Goal: Information Seeking & Learning: Check status

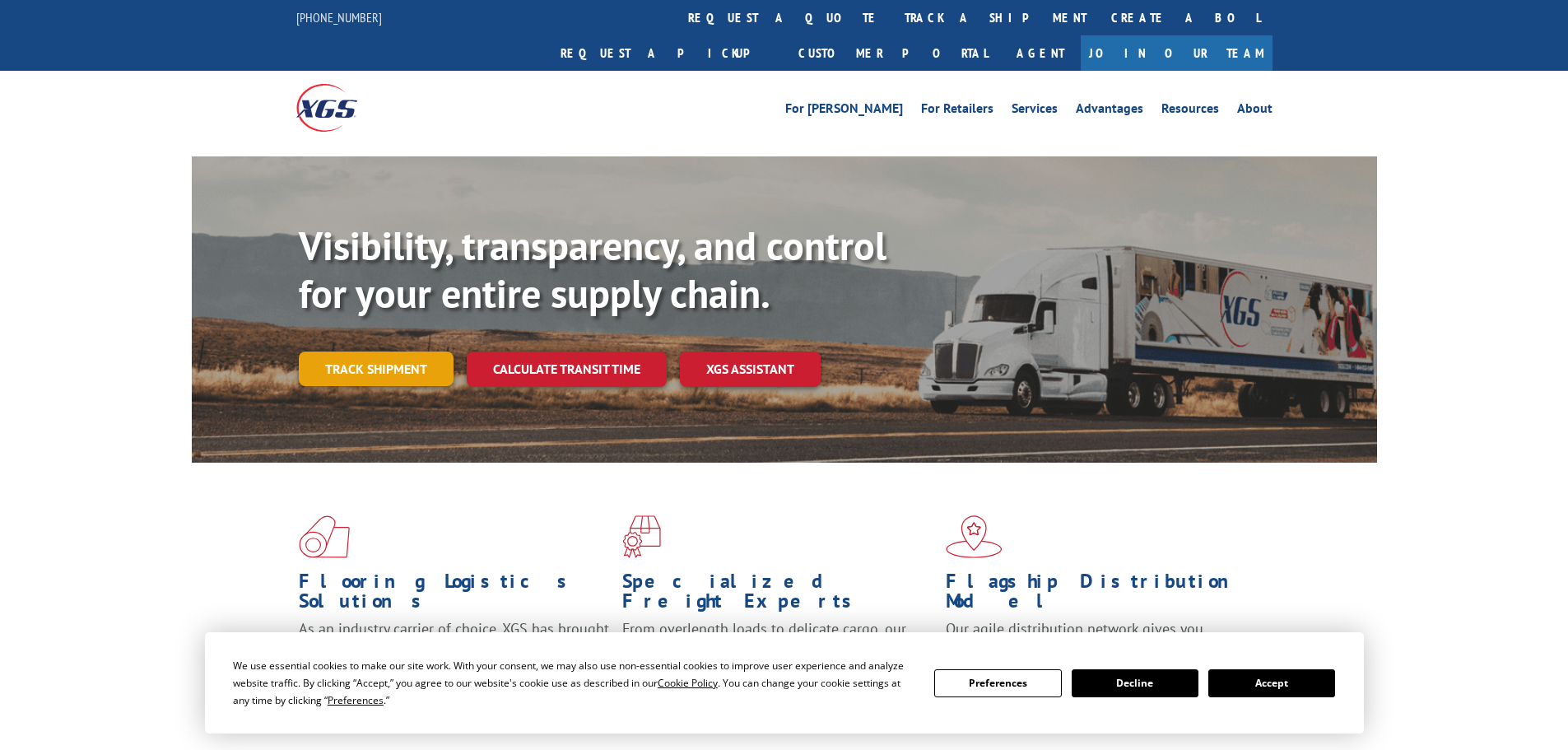
click at [384, 351] on link "Track shipment" at bounding box center [376, 368] width 155 height 34
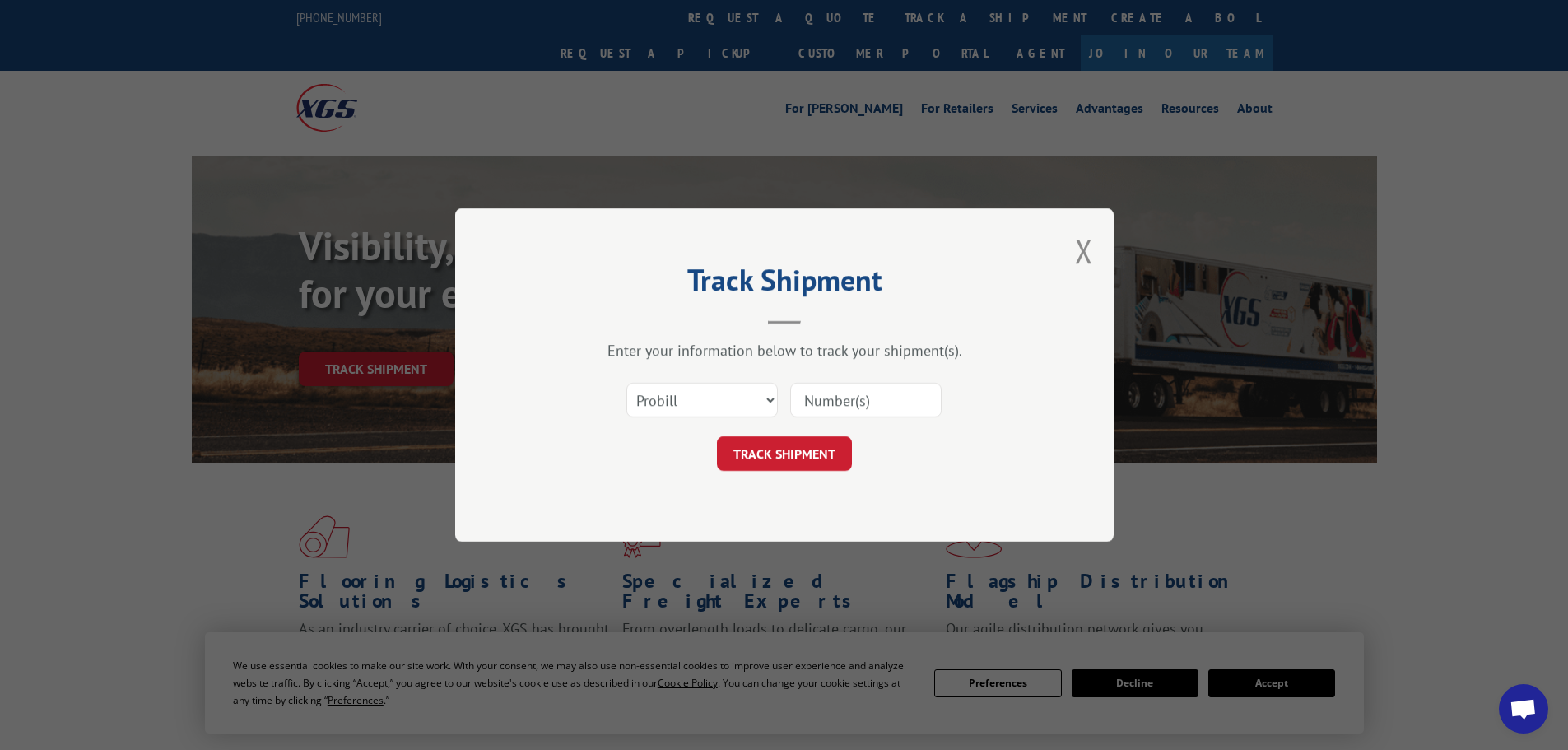
click at [921, 399] on input at bounding box center [866, 399] width 151 height 34
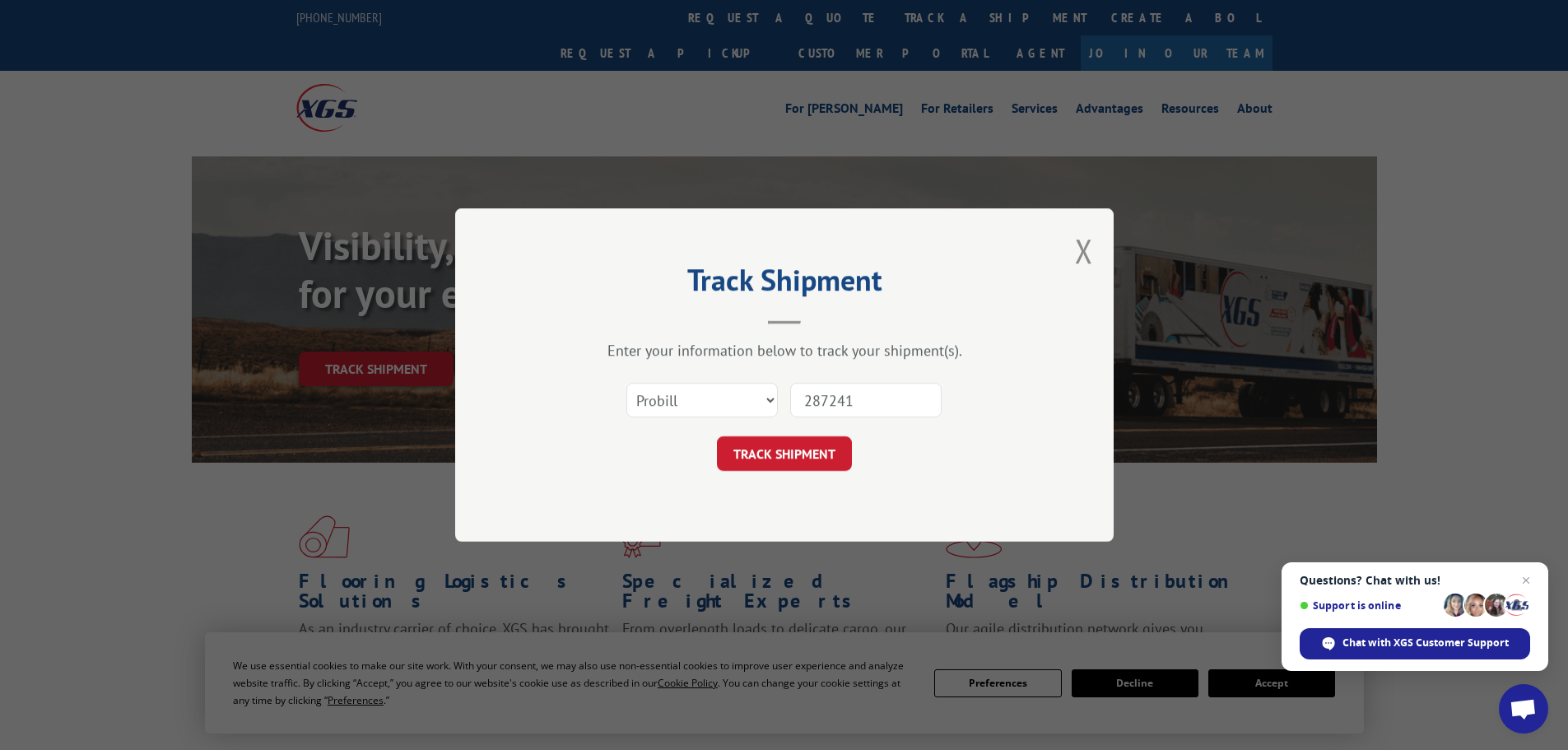
type input "2872411"
click button "TRACK SHIPMENT" at bounding box center [784, 453] width 135 height 34
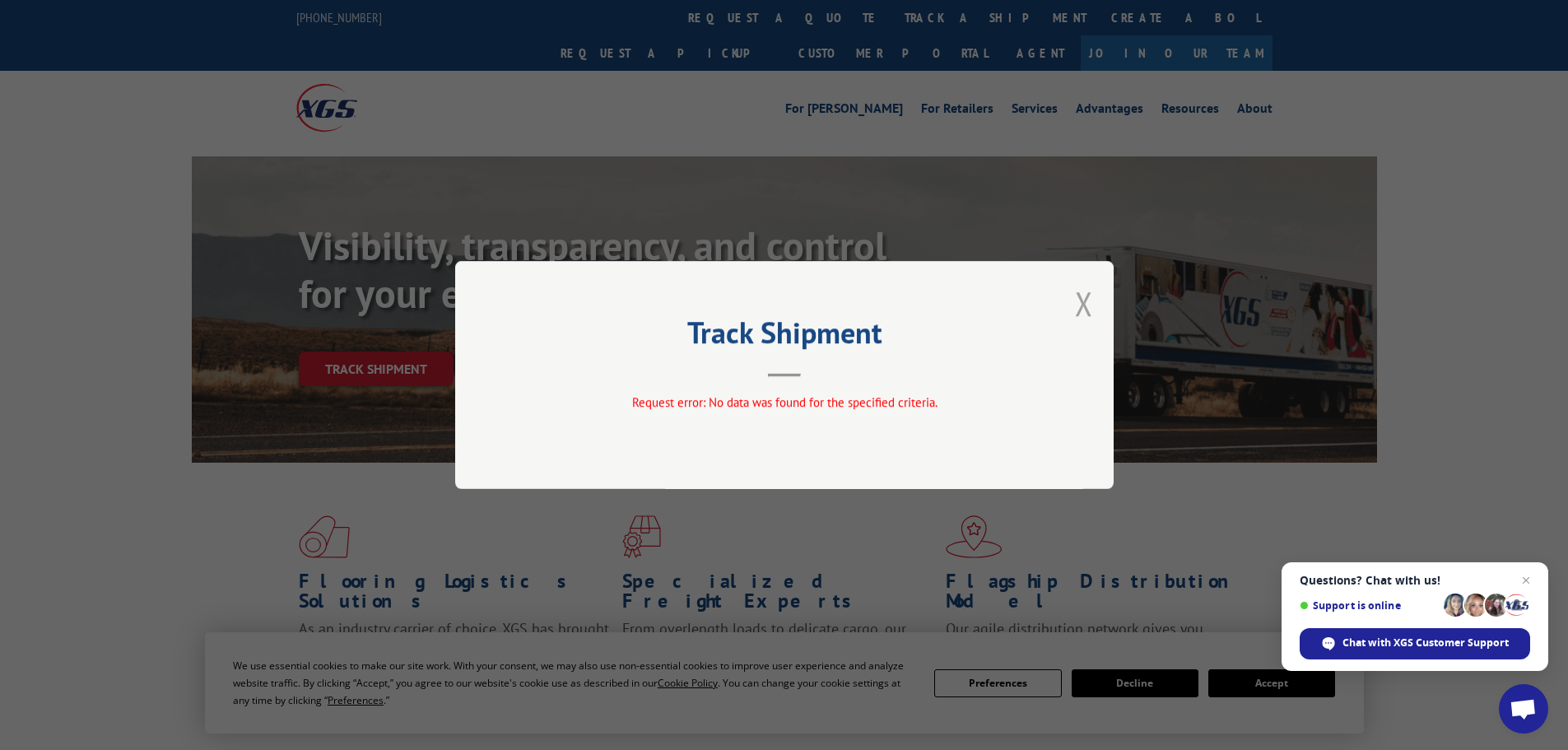
click at [1090, 305] on button "Close modal" at bounding box center [1084, 303] width 18 height 43
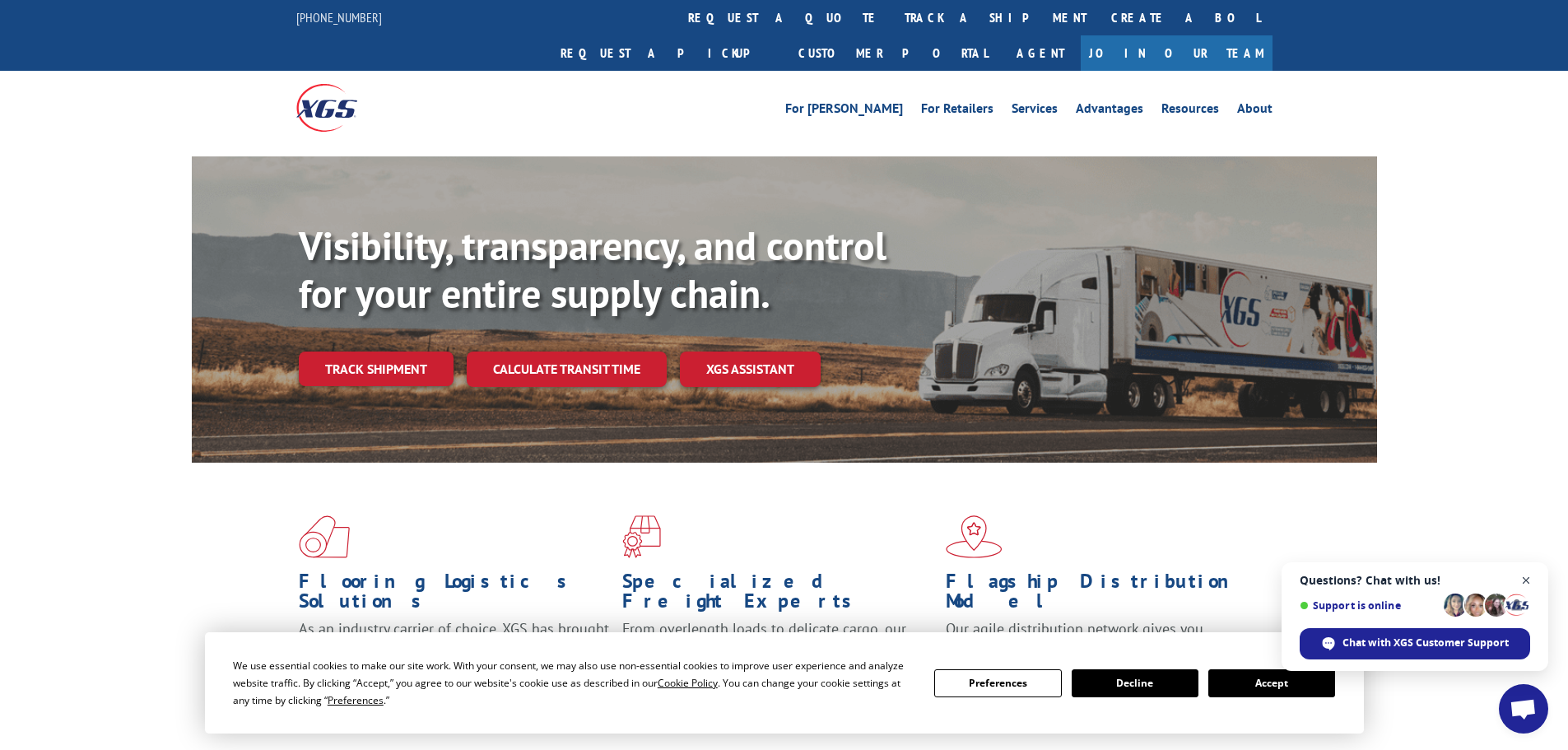
click at [1525, 577] on span "Close chat" at bounding box center [1526, 580] width 20 height 20
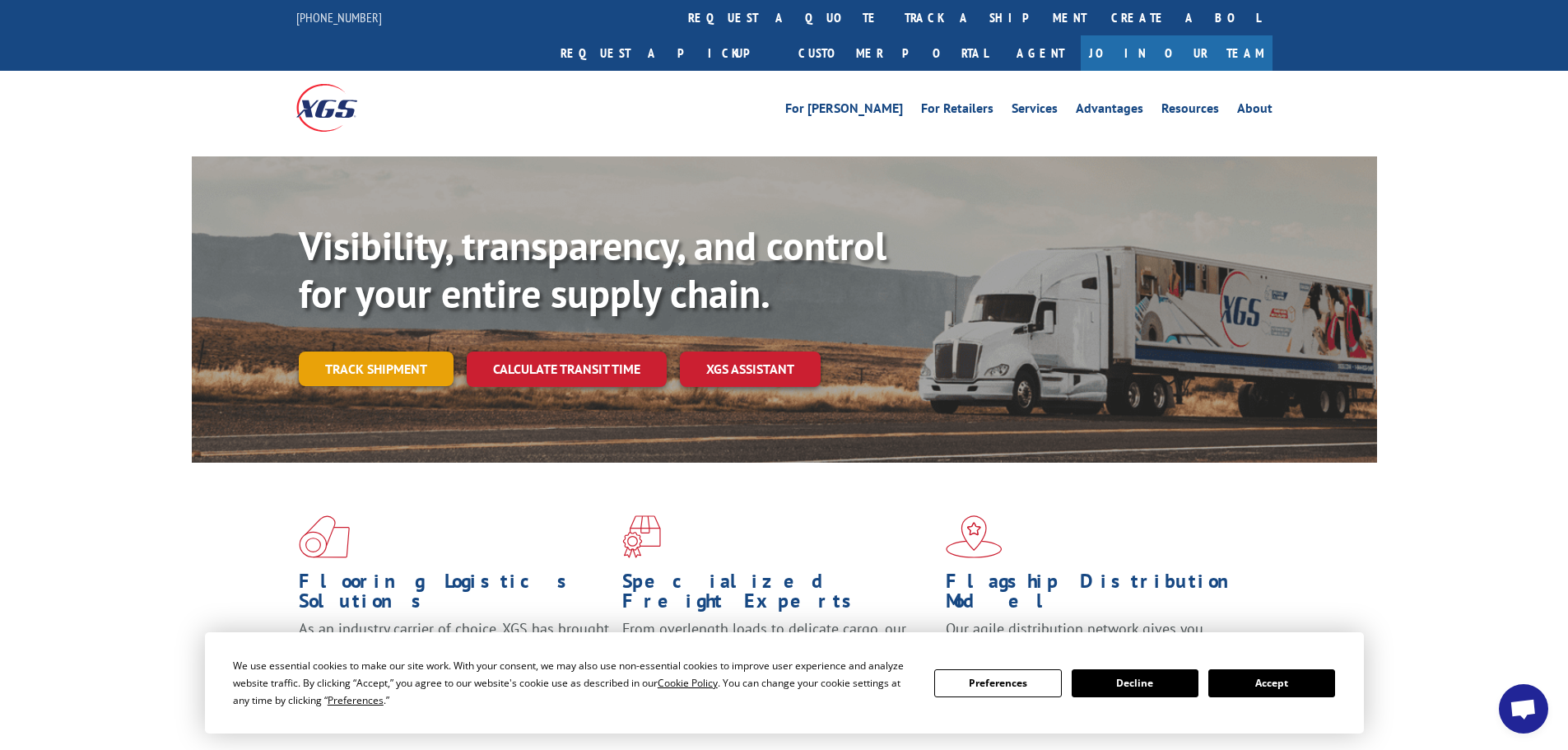
click at [374, 351] on link "Track shipment" at bounding box center [376, 368] width 155 height 34
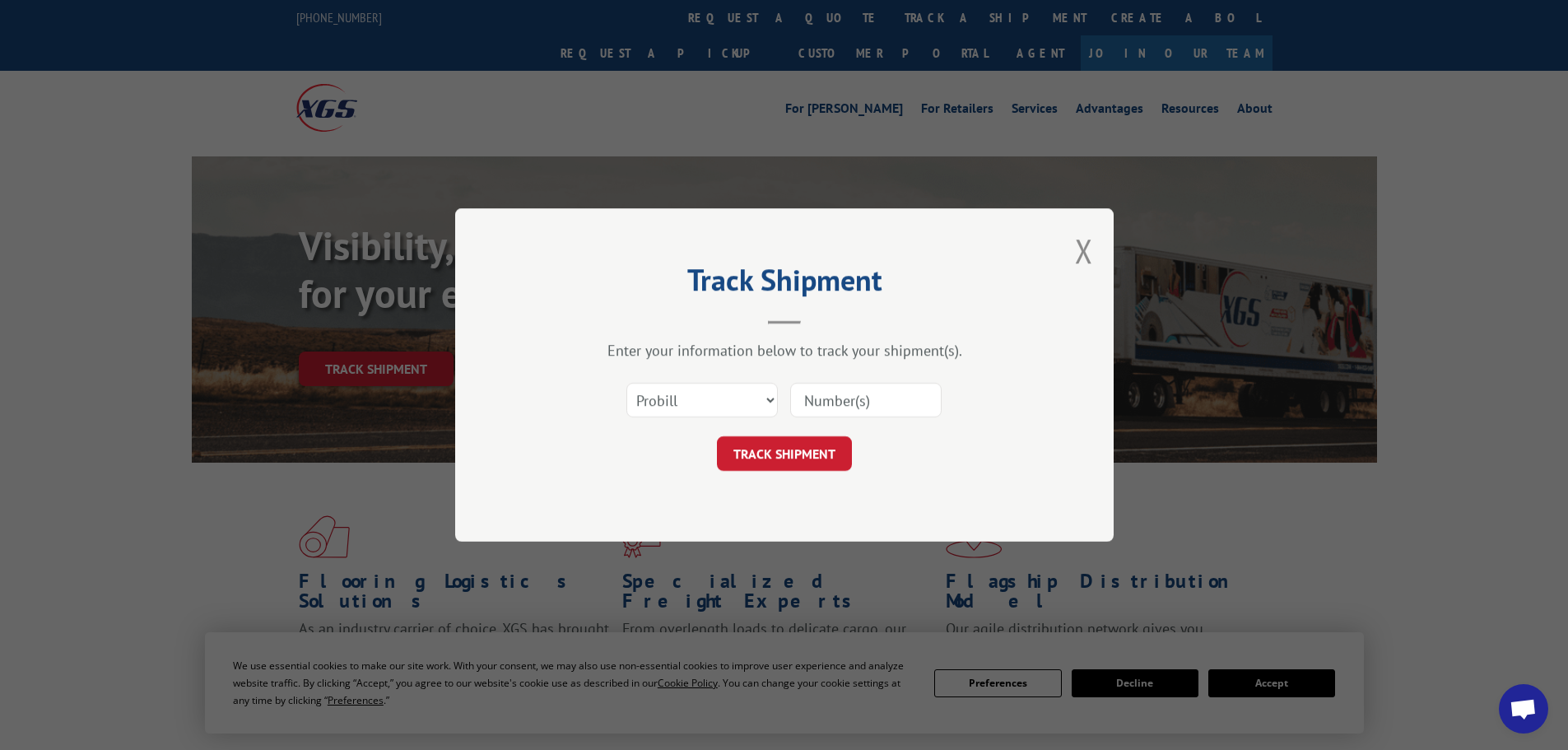
click at [849, 394] on input at bounding box center [866, 399] width 151 height 34
type input "822404"
click button "TRACK SHIPMENT" at bounding box center [784, 453] width 135 height 34
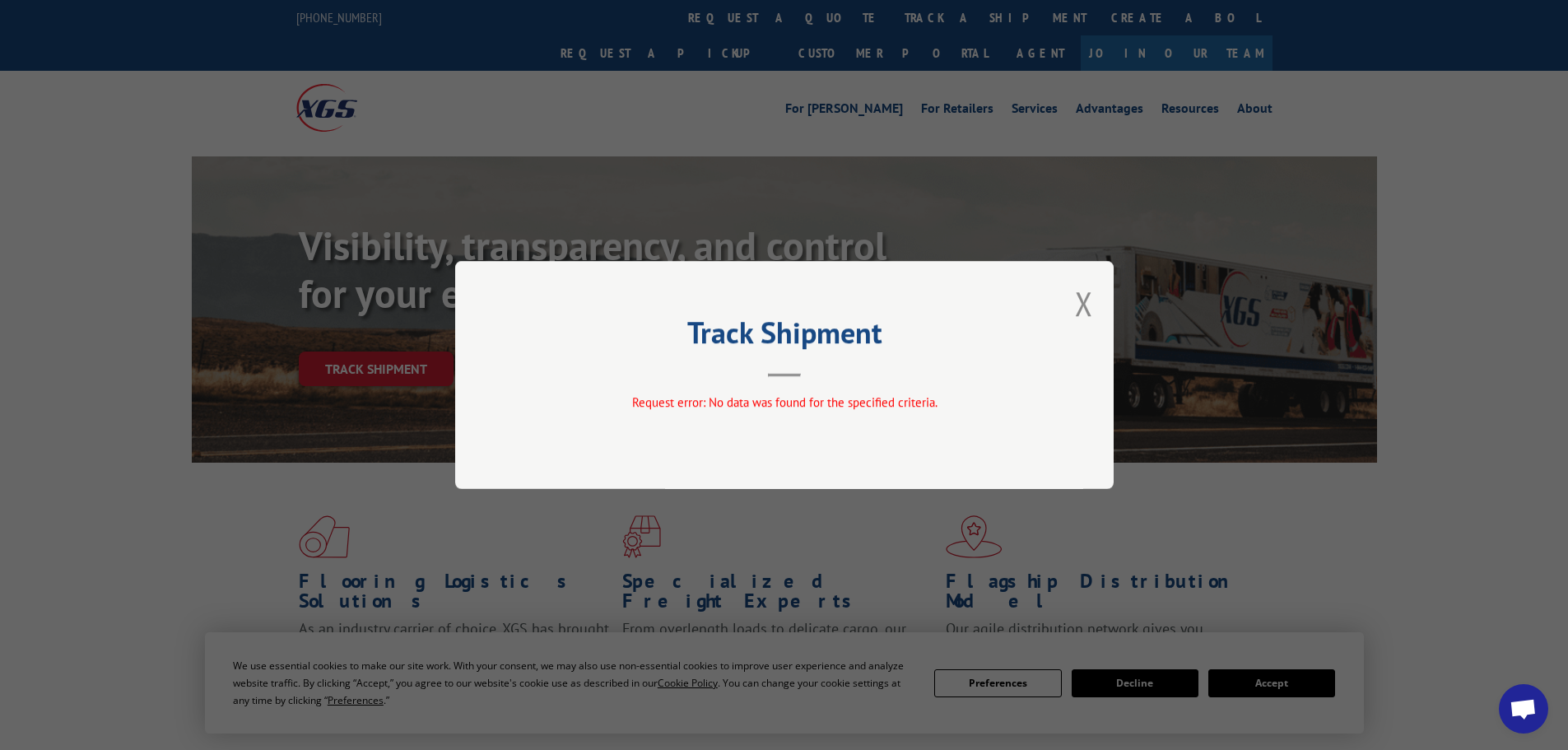
click at [849, 394] on div "Request error: No data was found for the specified criteria." at bounding box center [784, 403] width 493 height 19
click at [1074, 311] on div "Track Shipment Request error: No data was found for the specified criteria." at bounding box center [784, 375] width 659 height 228
click at [1087, 307] on button "Close modal" at bounding box center [1084, 303] width 18 height 43
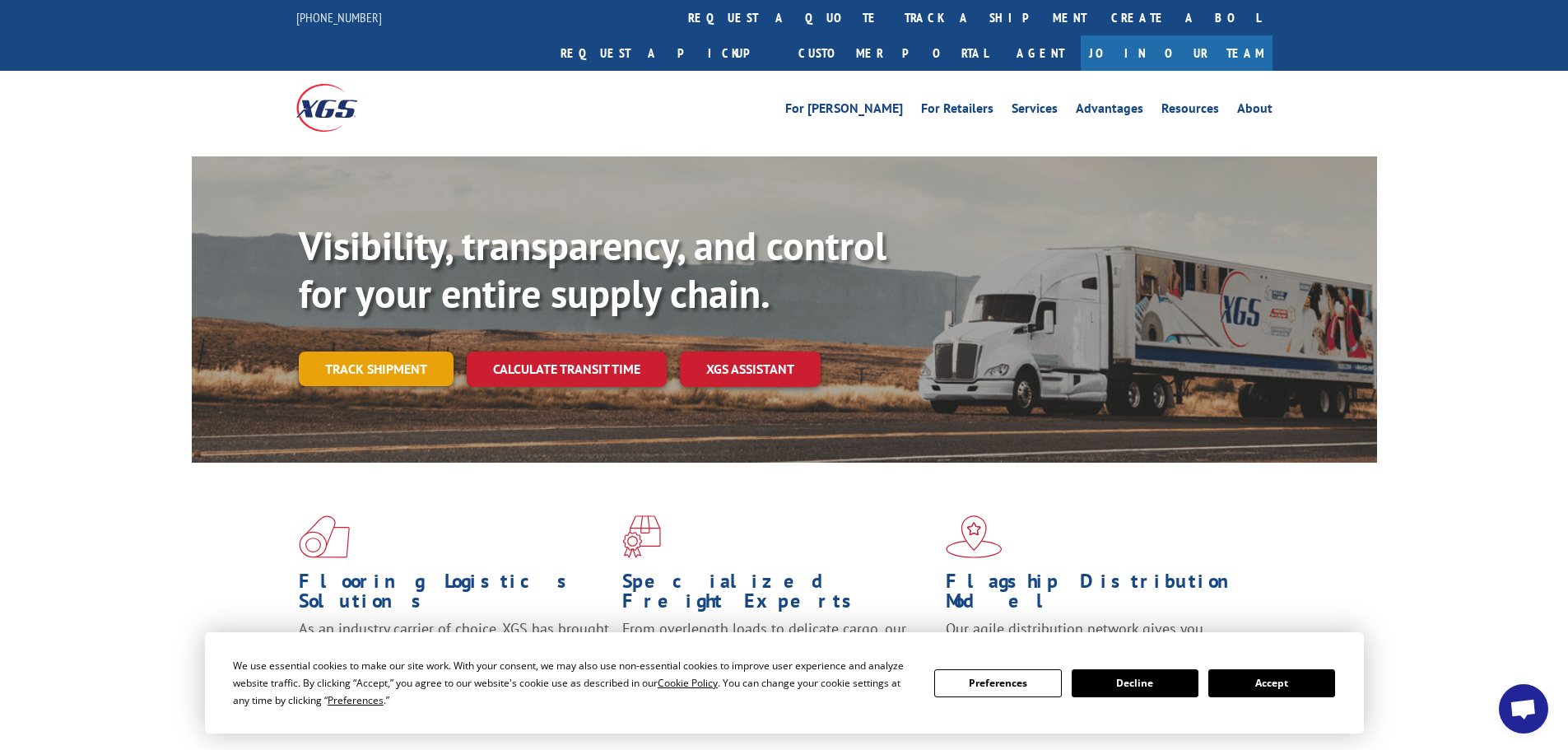
click at [308, 351] on link "Track shipment" at bounding box center [376, 368] width 155 height 34
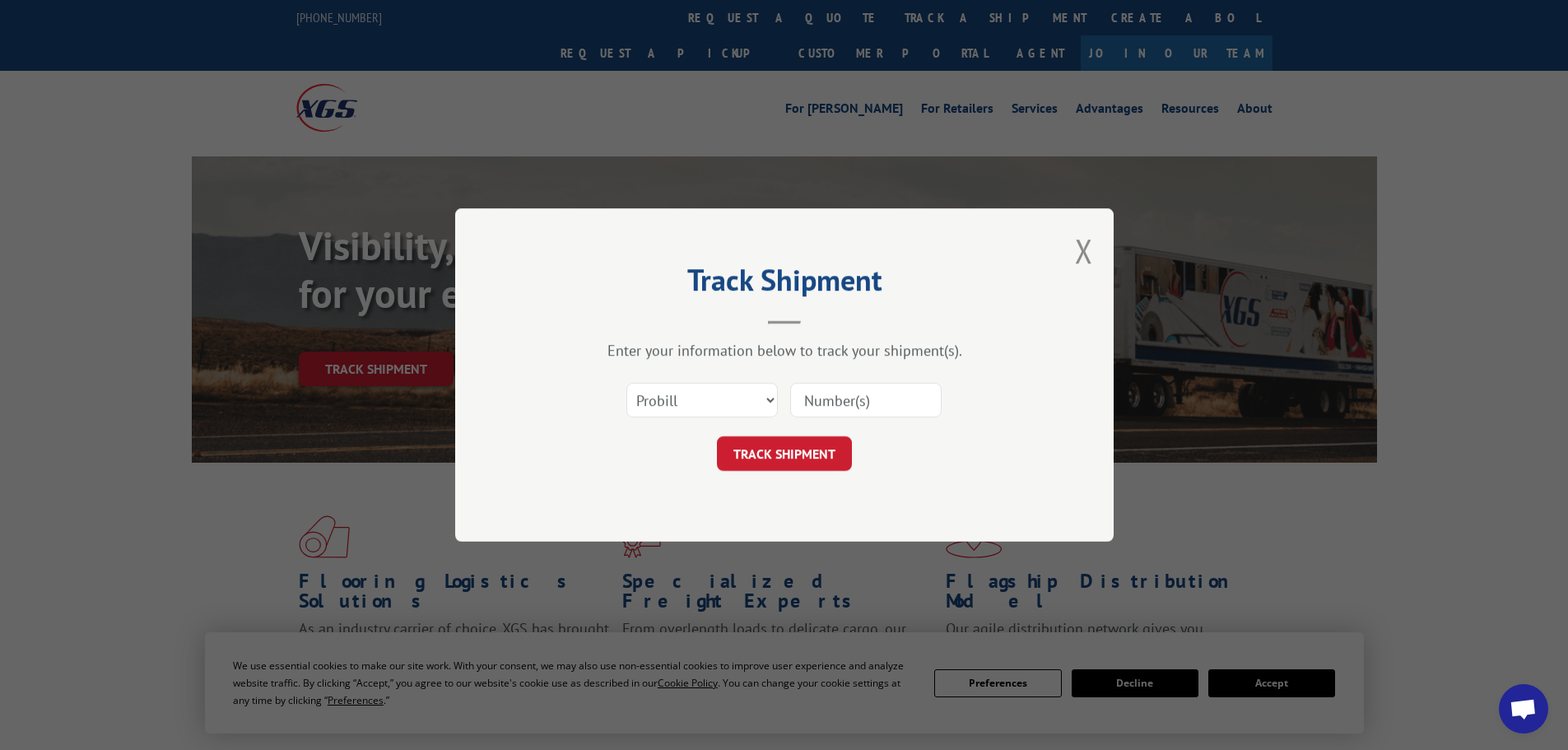
click at [830, 401] on input at bounding box center [866, 399] width 151 height 34
type input "2872411"
click button "TRACK SHIPMENT" at bounding box center [784, 453] width 135 height 34
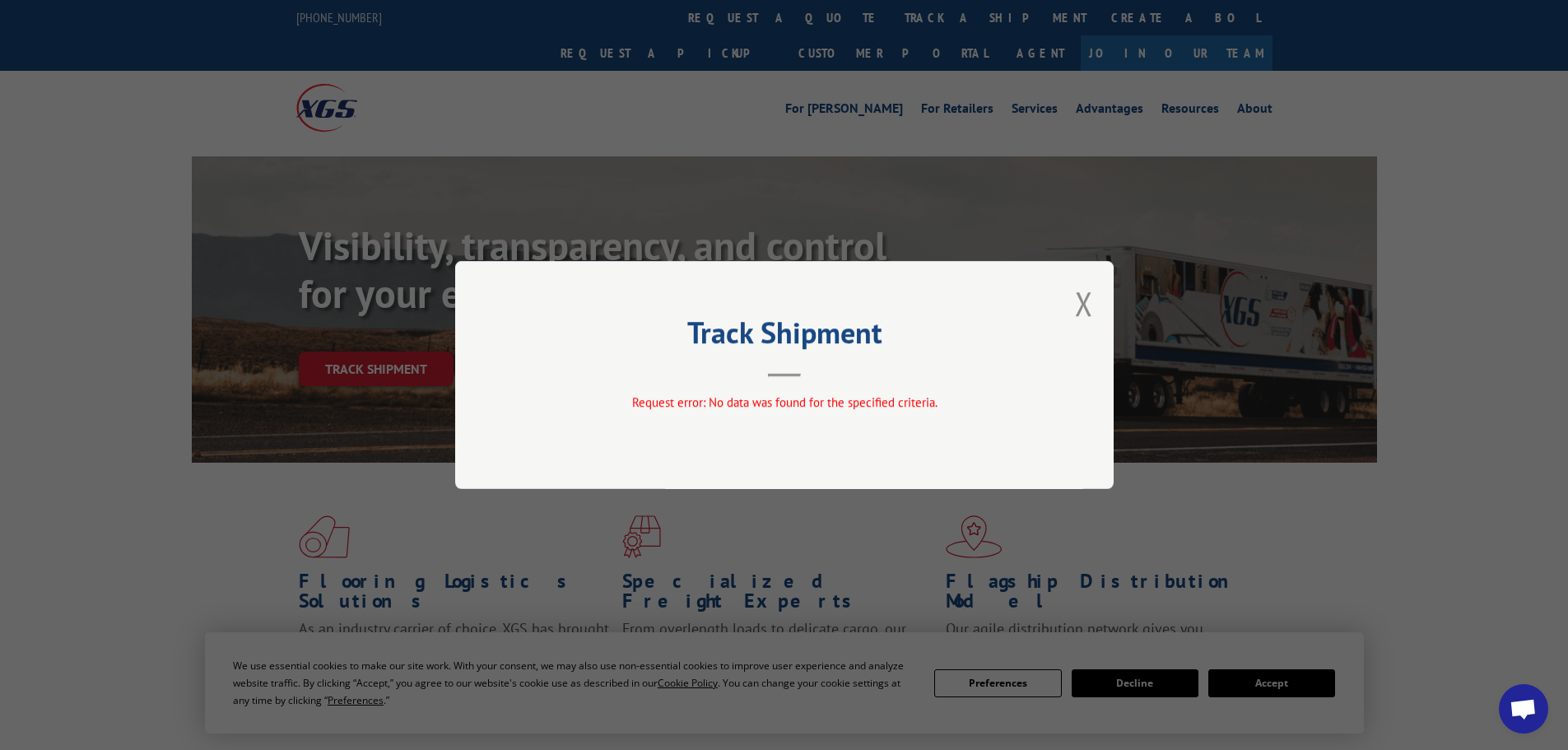
click at [1097, 317] on div "Track Shipment Request error: No data was found for the specified criteria." at bounding box center [784, 375] width 659 height 228
click at [1089, 312] on button "Close modal" at bounding box center [1084, 303] width 18 height 43
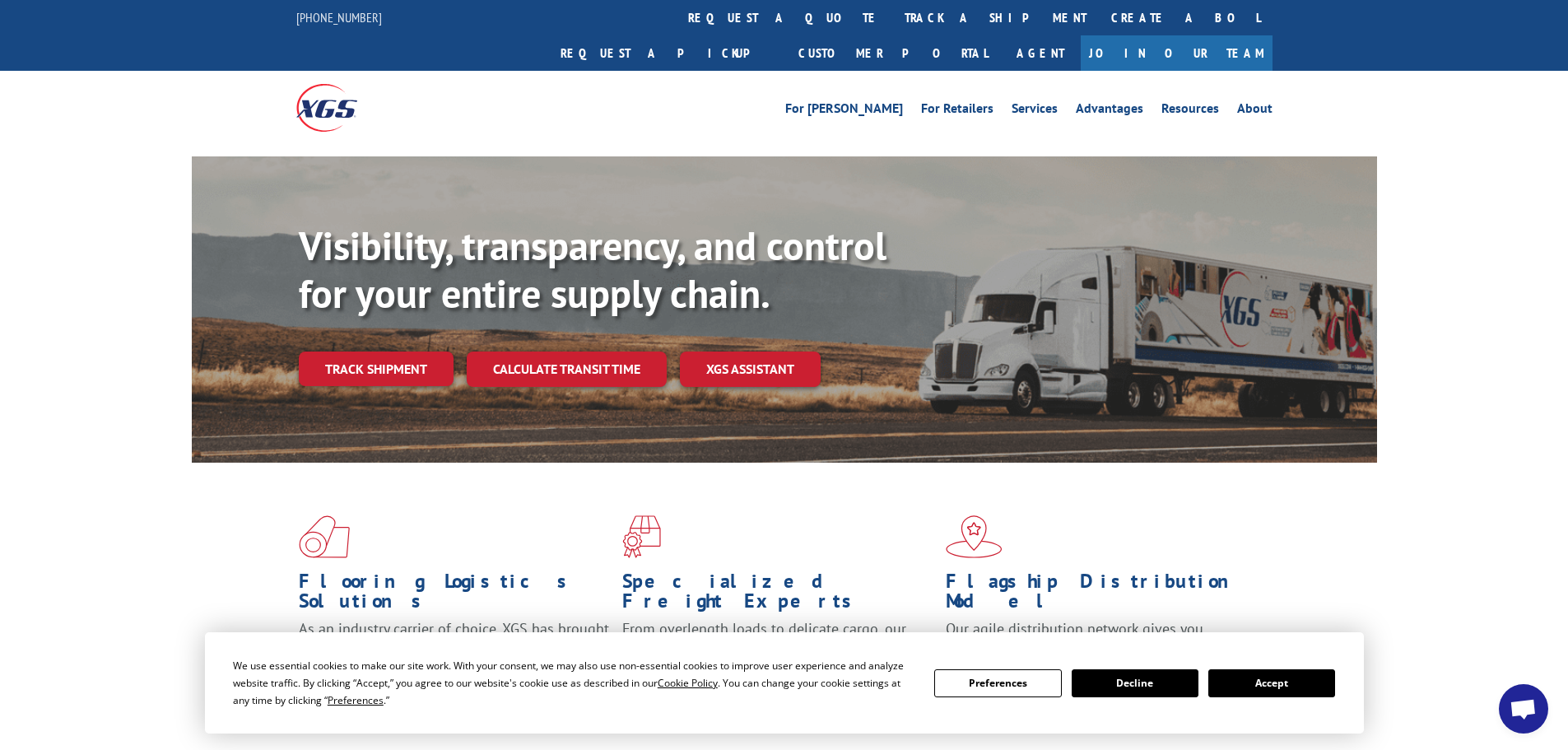
click at [715, 295] on div "Visibility, transparency, and control for your entire supply chain. Track shipm…" at bounding box center [837, 337] width 1078 height 230
click at [737, 351] on link "XGS ASSISTANT" at bounding box center [750, 369] width 141 height 35
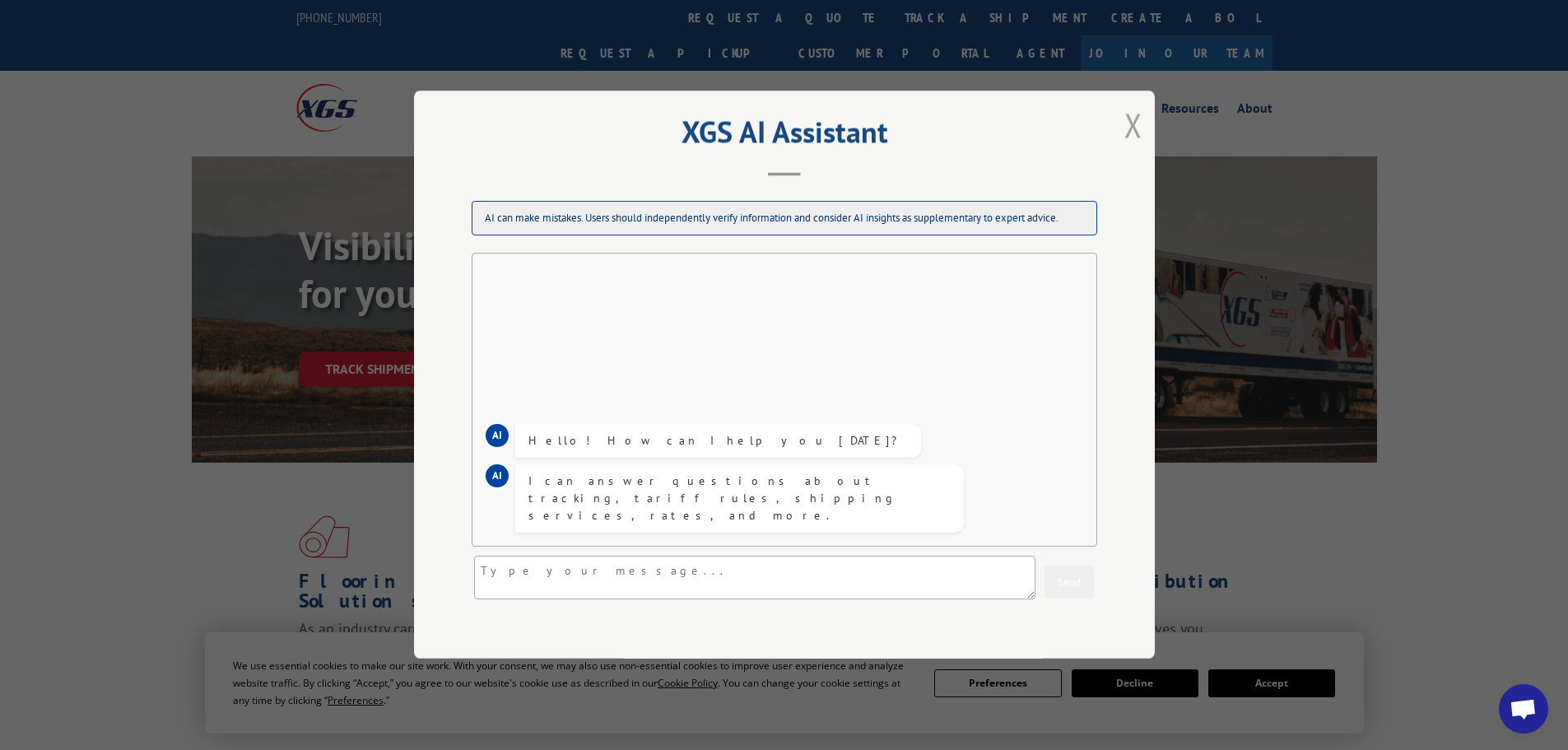
click at [1124, 113] on button "Close modal" at bounding box center [1134, 125] width 18 height 43
